Goal: Information Seeking & Learning: Learn about a topic

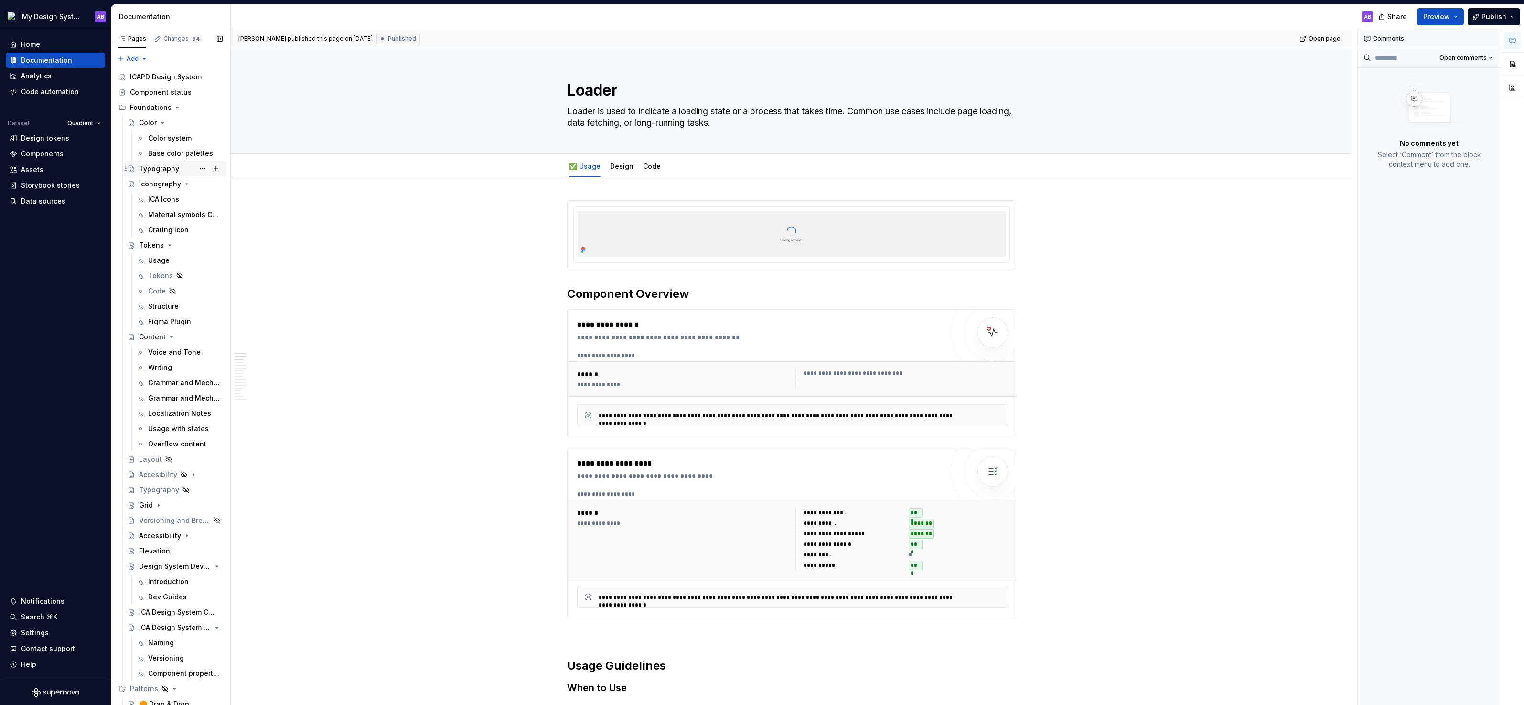
click at [166, 171] on div "Typography" at bounding box center [159, 169] width 40 height 10
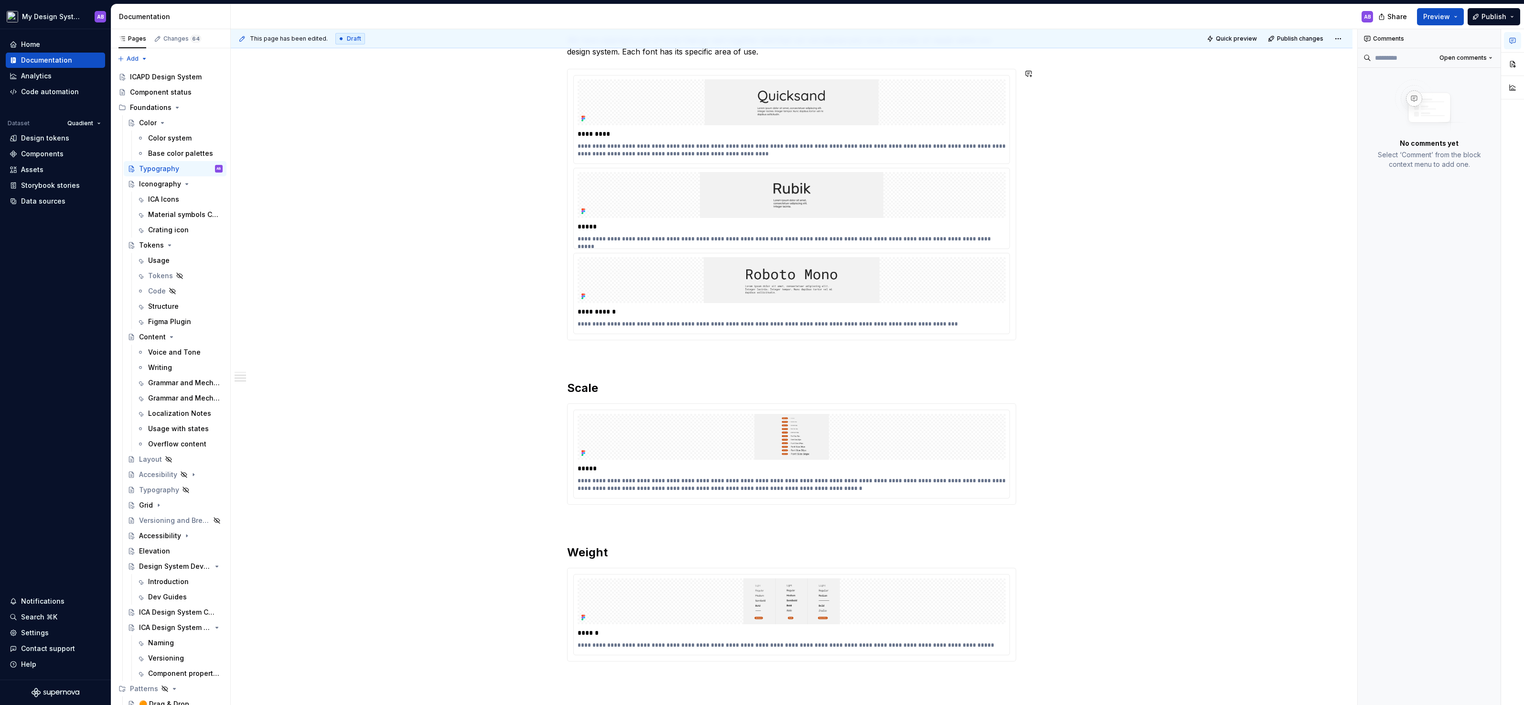
scroll to position [173, 0]
click at [1243, 41] on span "Quick preview" at bounding box center [1236, 39] width 41 height 8
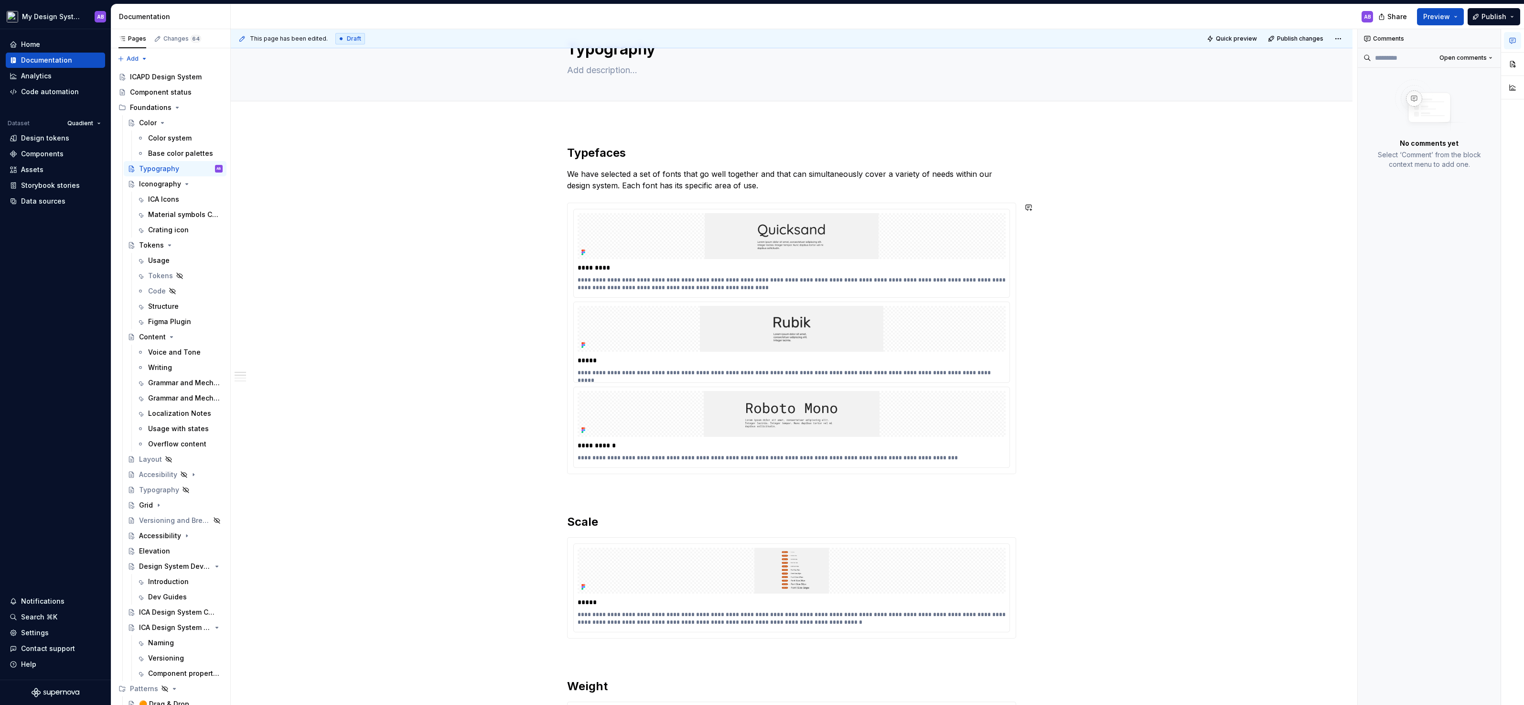
scroll to position [0, 0]
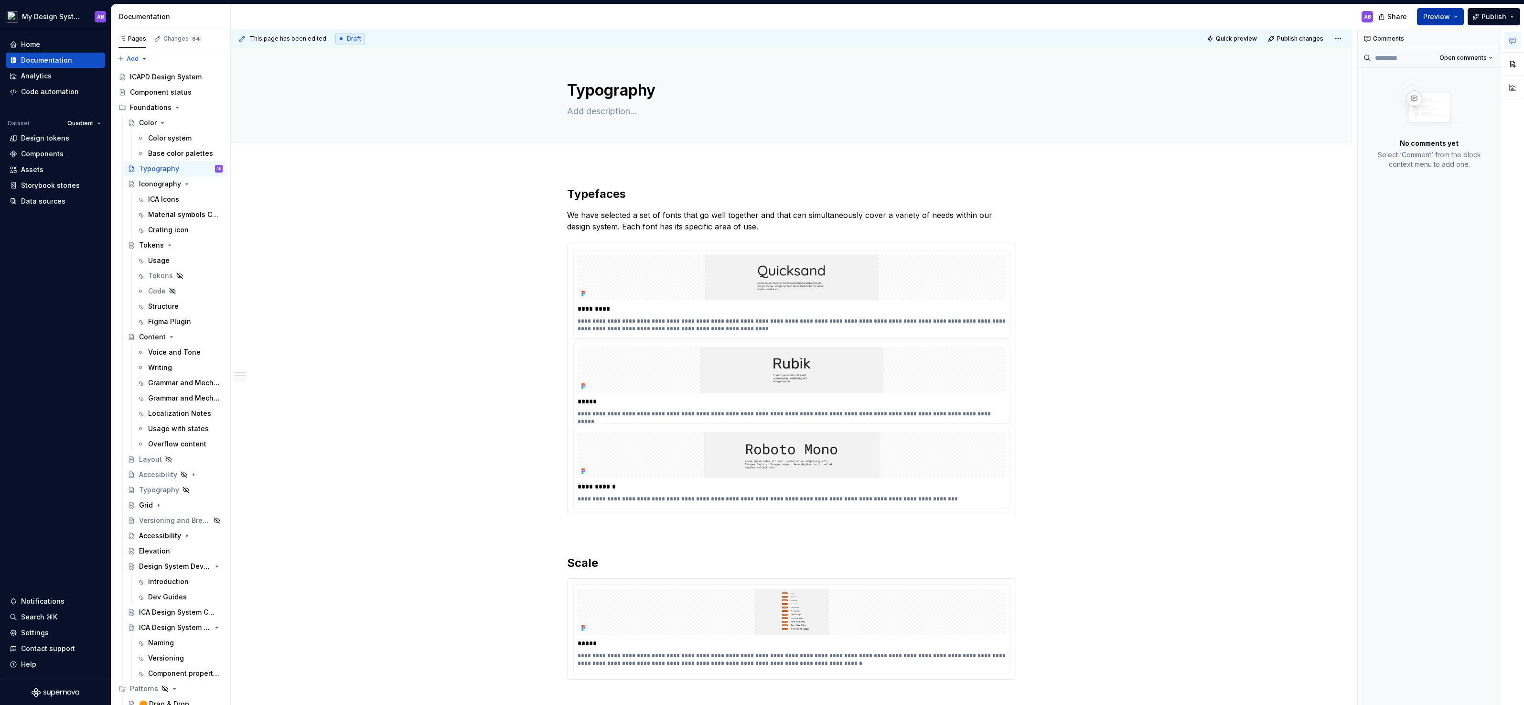
click at [1449, 21] on span "Preview" at bounding box center [1436, 17] width 27 height 10
click at [1323, 77] on button "Build preview" at bounding box center [1348, 79] width 220 height 17
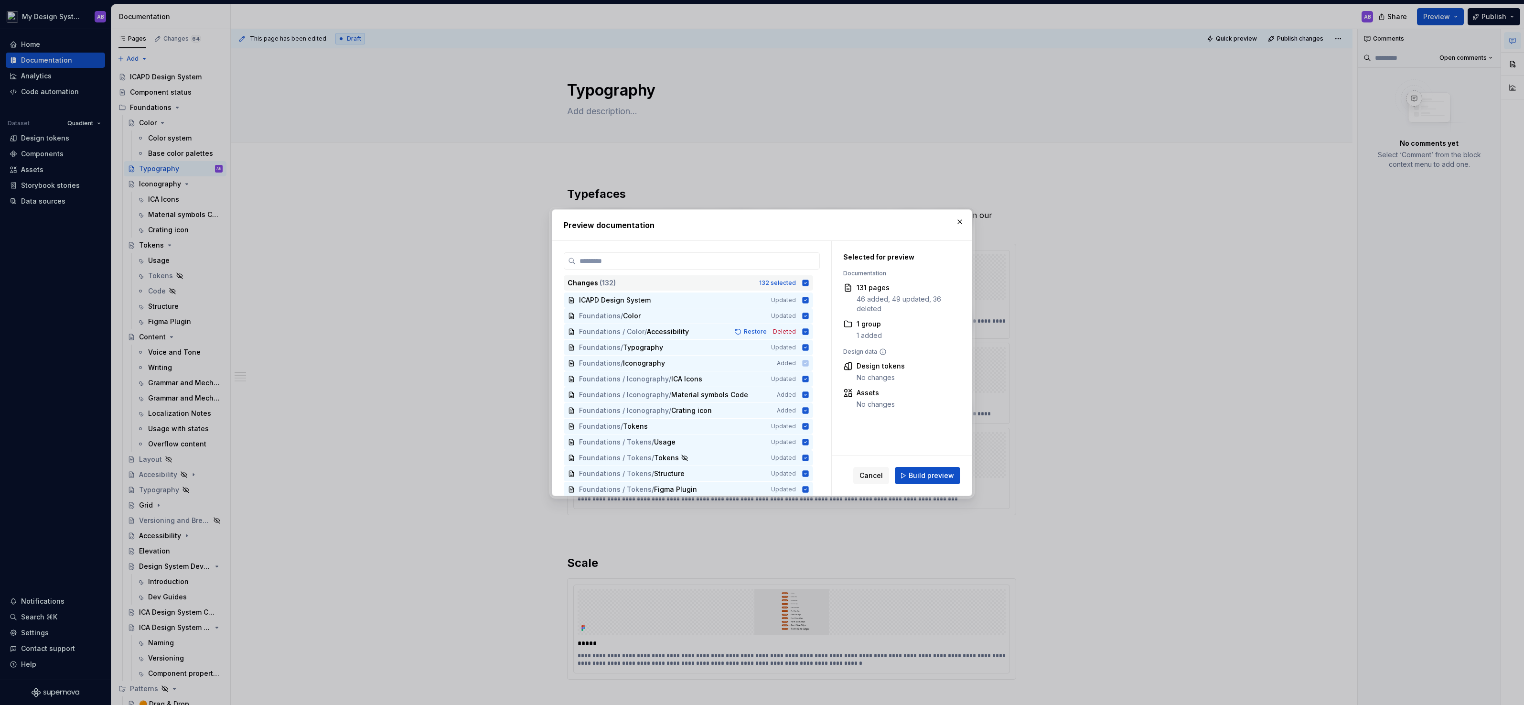
click at [809, 282] on icon at bounding box center [806, 282] width 6 height 6
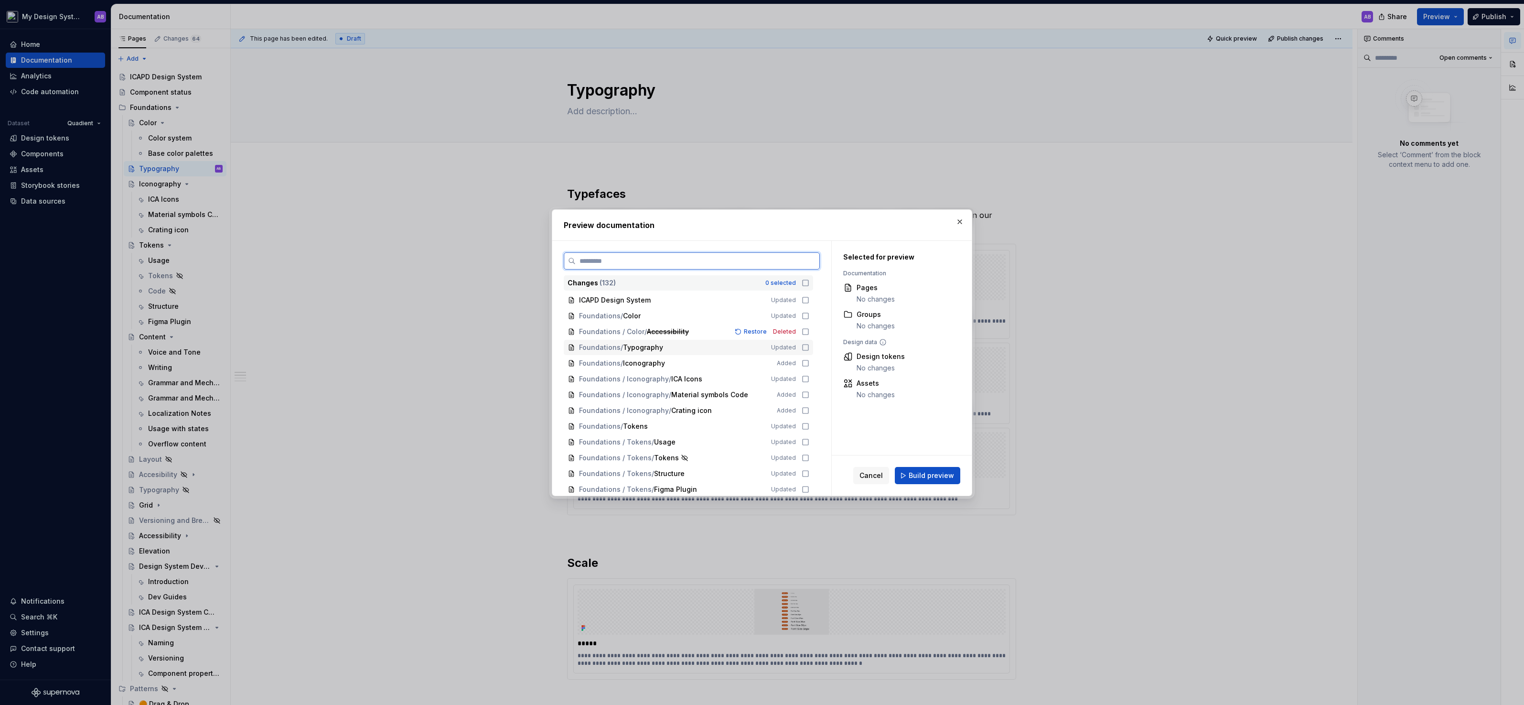
click at [809, 347] on icon at bounding box center [806, 347] width 8 height 8
click at [934, 472] on span "Build preview" at bounding box center [931, 476] width 45 height 10
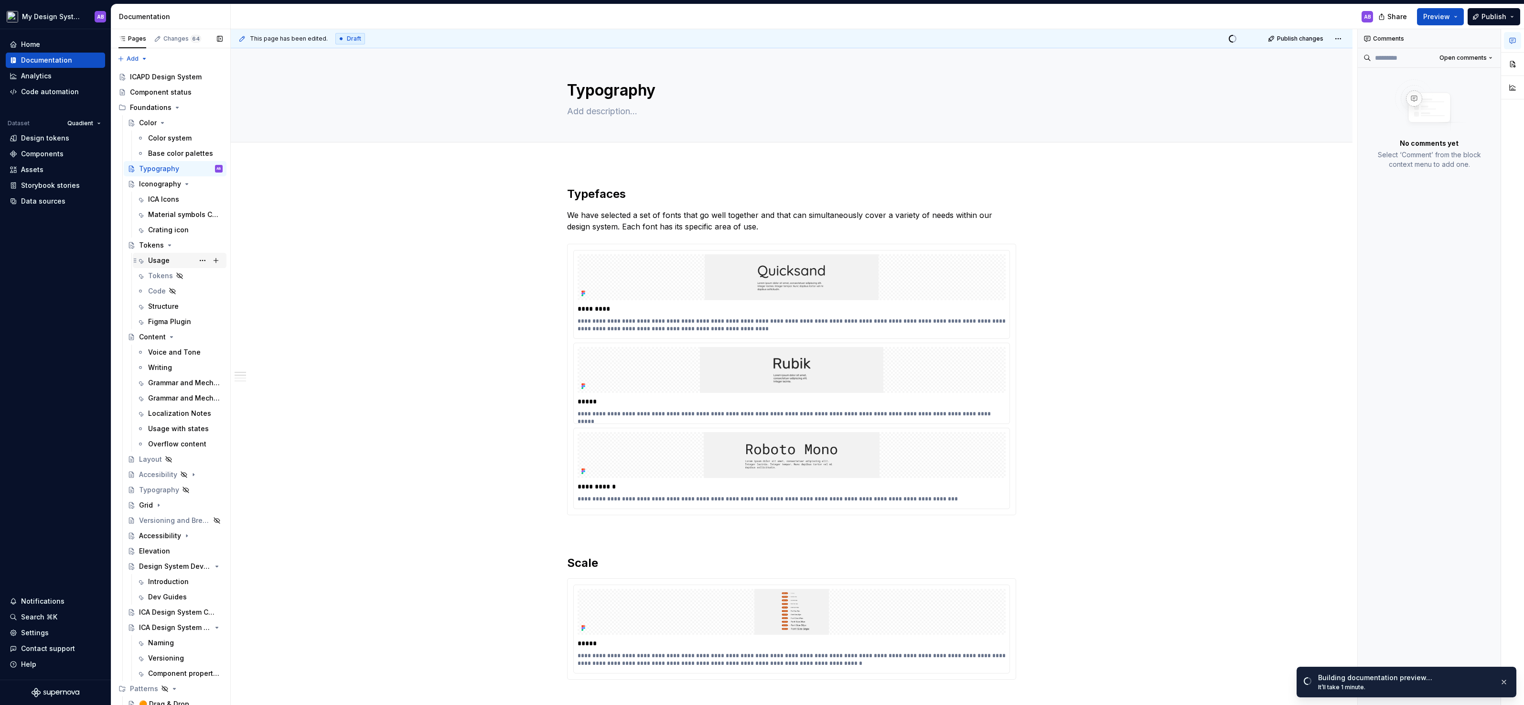
click at [182, 263] on div "Usage" at bounding box center [185, 260] width 75 height 13
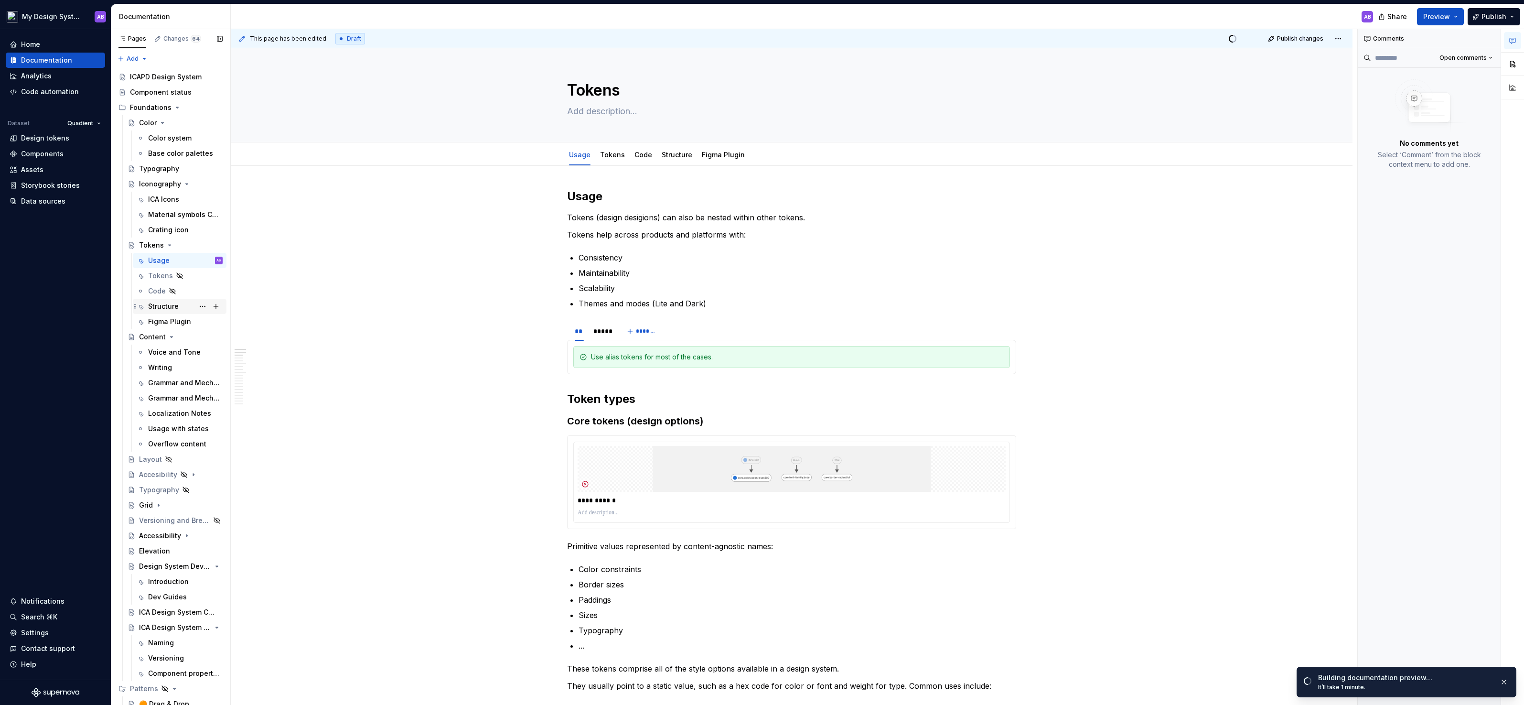
click at [164, 308] on div "Structure" at bounding box center [163, 306] width 31 height 10
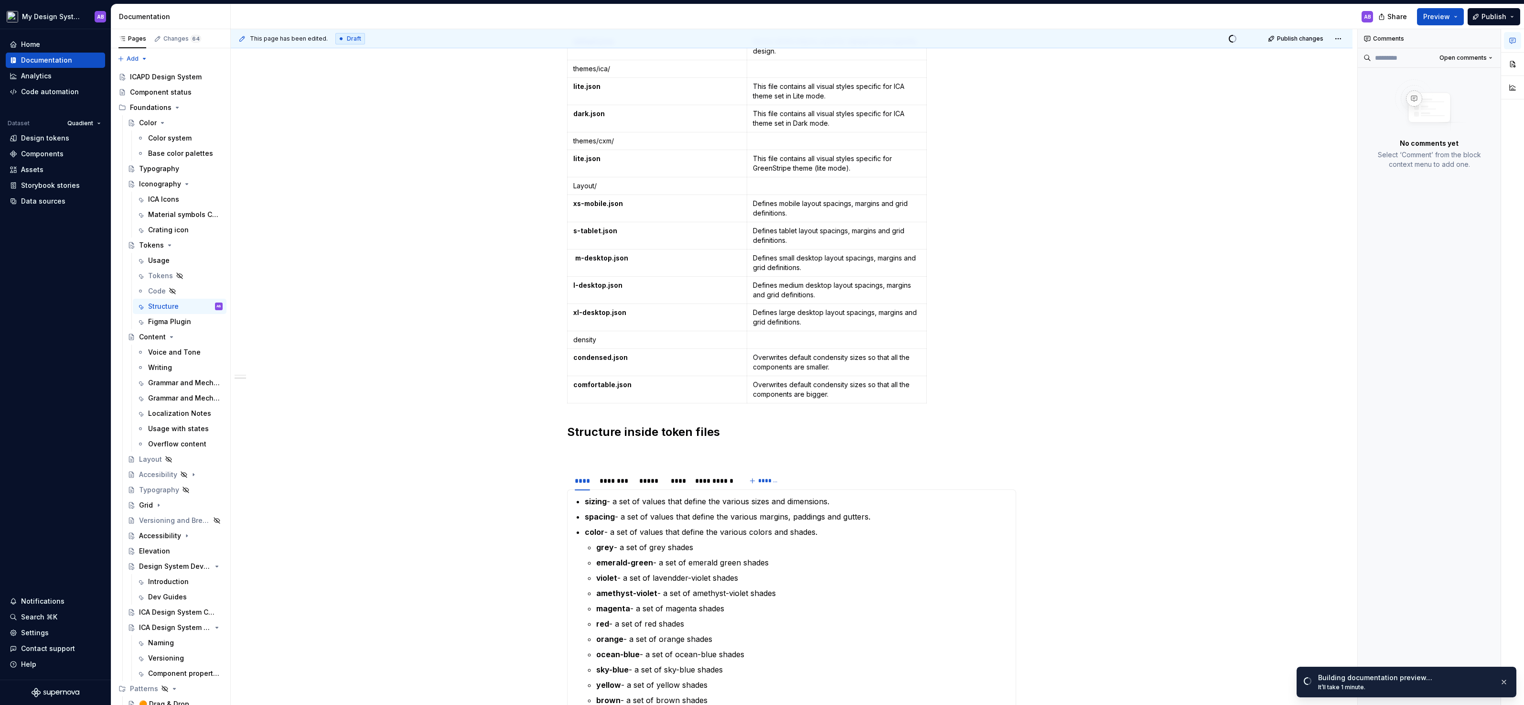
scroll to position [507, 0]
click at [624, 479] on div "********" at bounding box center [615, 484] width 30 height 10
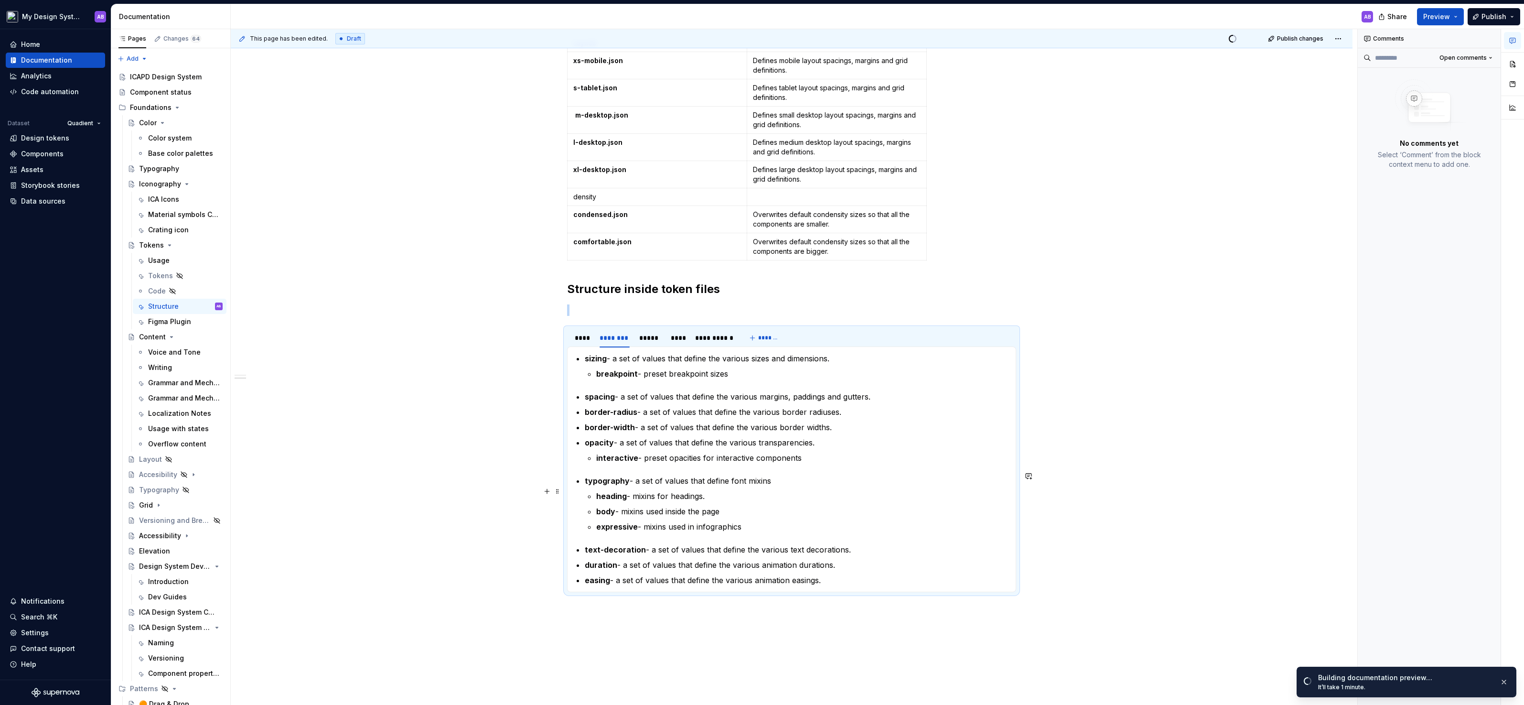
scroll to position [657, 0]
click at [713, 517] on p "expressive - mixins used in infographics" at bounding box center [803, 522] width 414 height 11
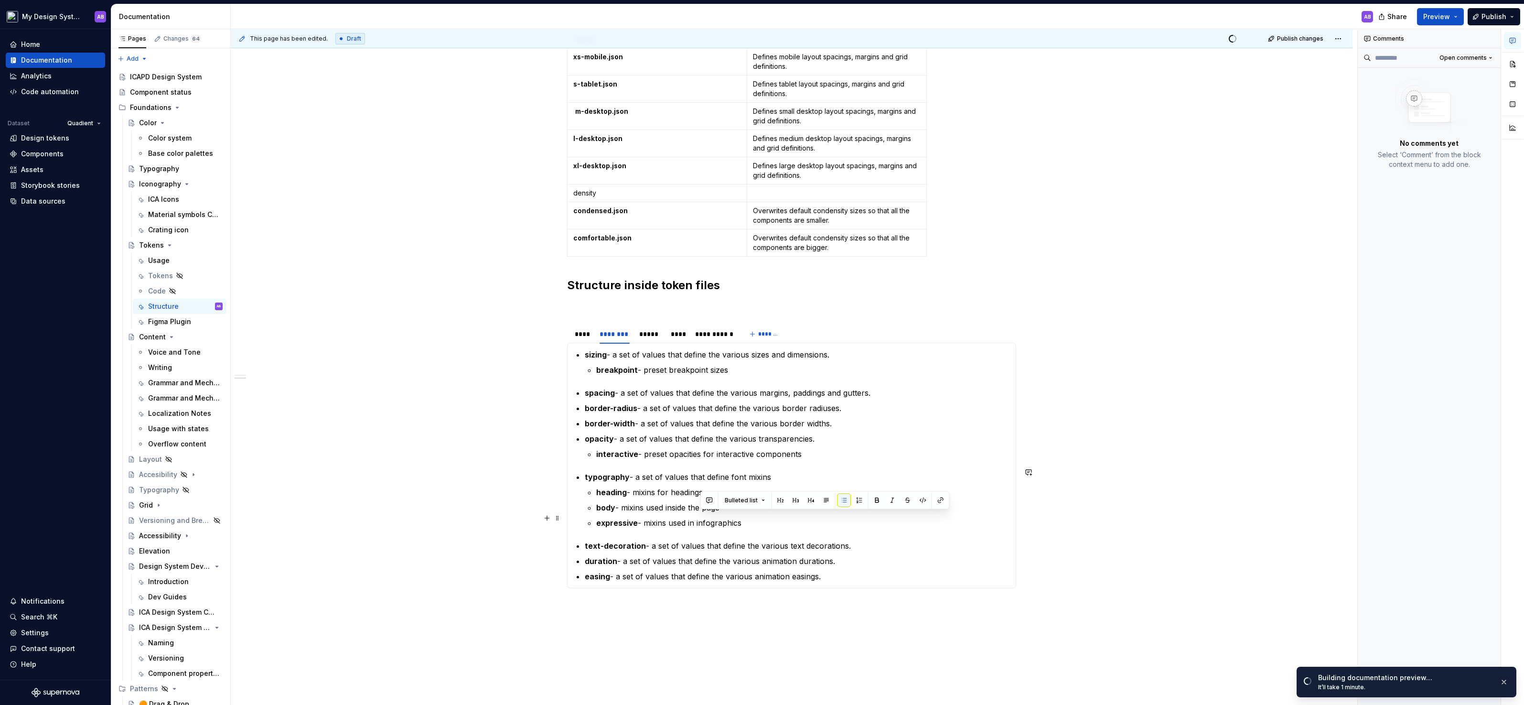
click at [713, 517] on p "expressive - mixins used in infographics" at bounding box center [803, 522] width 414 height 11
drag, startPoint x: 646, startPoint y: 517, endPoint x: 750, endPoint y: 521, distance: 103.3
click at [750, 521] on p "expressive - mixins used in infographics" at bounding box center [803, 522] width 414 height 11
copy p "mixins used in infographics"
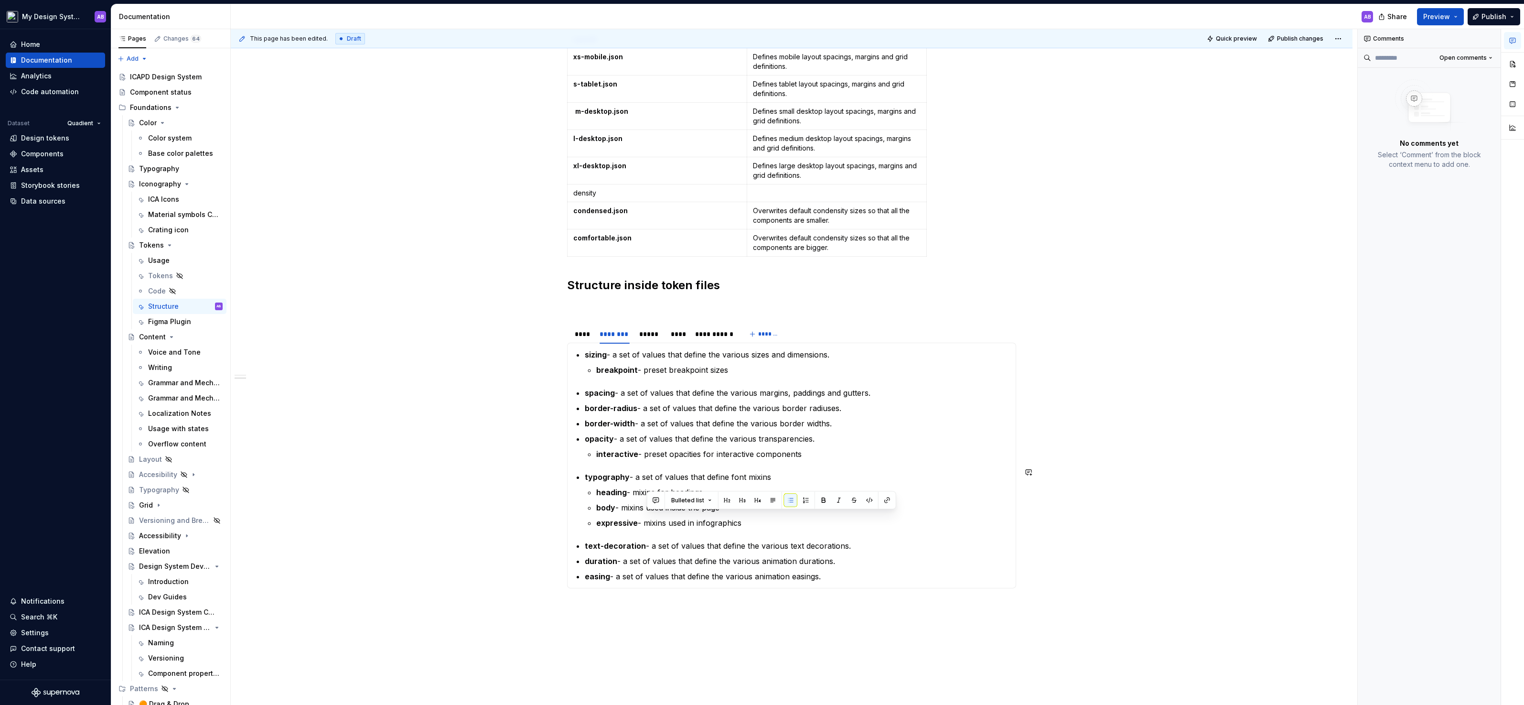
click at [1127, 504] on div "Token file structure Using JSON as a file format for design tokens can help to …" at bounding box center [792, 171] width 1122 height 1325
drag, startPoint x: 700, startPoint y: 517, endPoint x: 756, endPoint y: 516, distance: 55.4
click at [756, 517] on p "expressive - mixins used in infographics" at bounding box center [803, 522] width 414 height 11
copy p "infographics"
type textarea "*"
